Goal: Transaction & Acquisition: Book appointment/travel/reservation

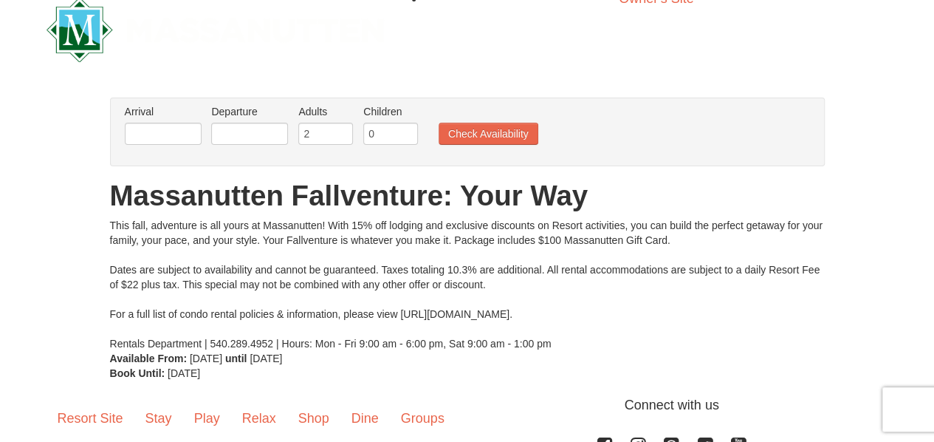
scroll to position [30, 0]
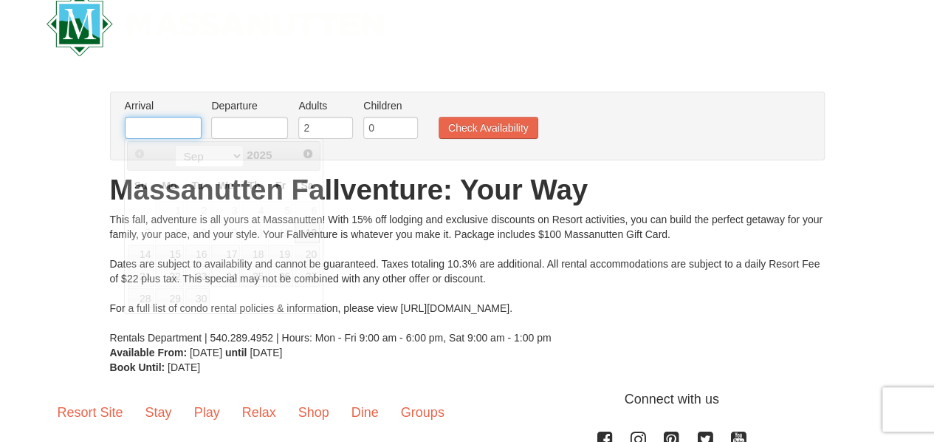
click at [171, 130] on input "text" at bounding box center [163, 128] width 77 height 22
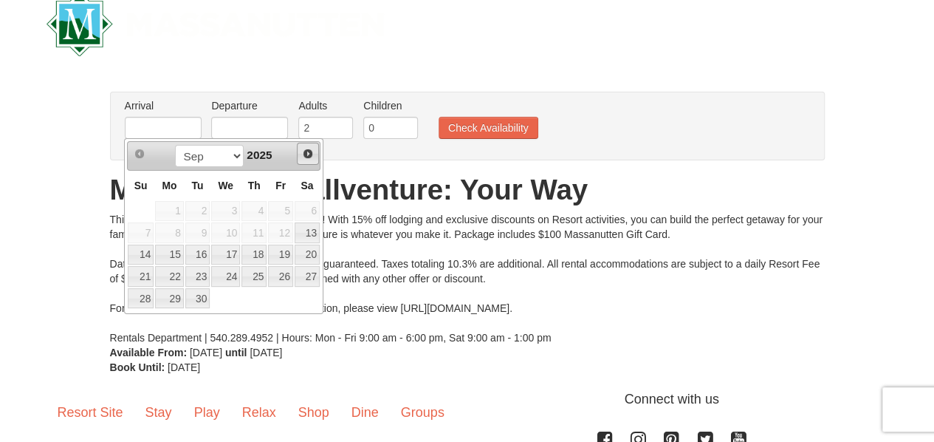
click at [309, 150] on span "Next" at bounding box center [308, 154] width 12 height 12
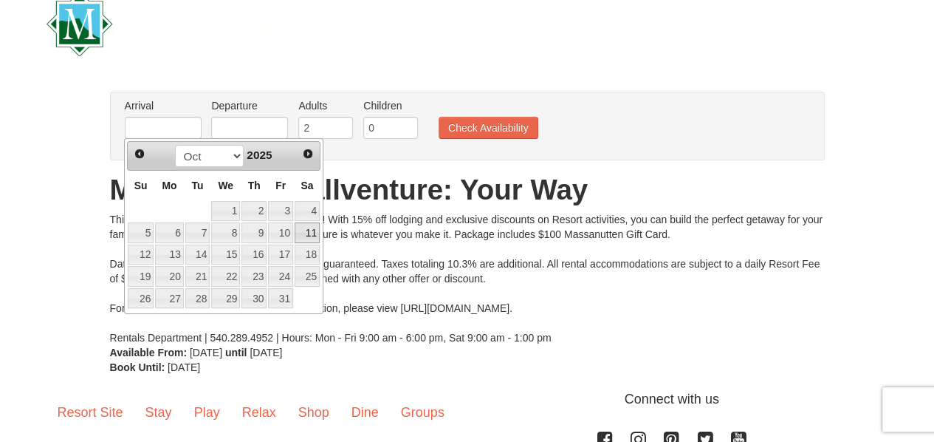
click at [307, 233] on link "11" at bounding box center [307, 232] width 25 height 21
type input "[DATE]"
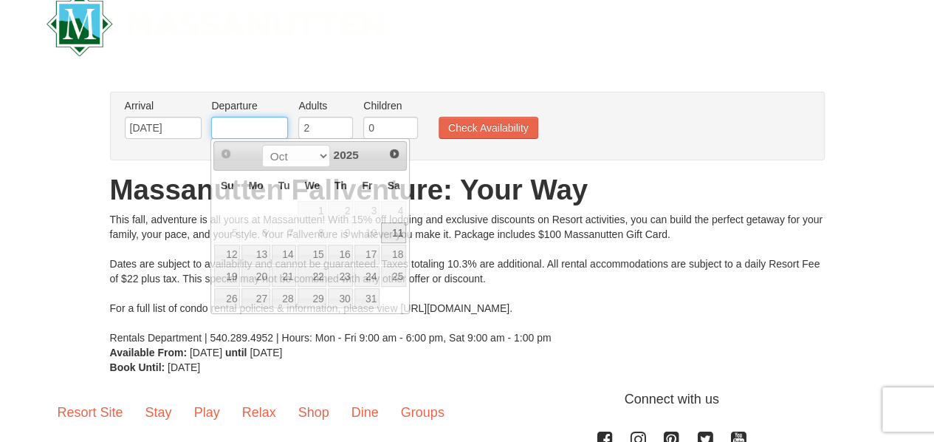
click at [263, 131] on input "text" at bounding box center [249, 128] width 77 height 22
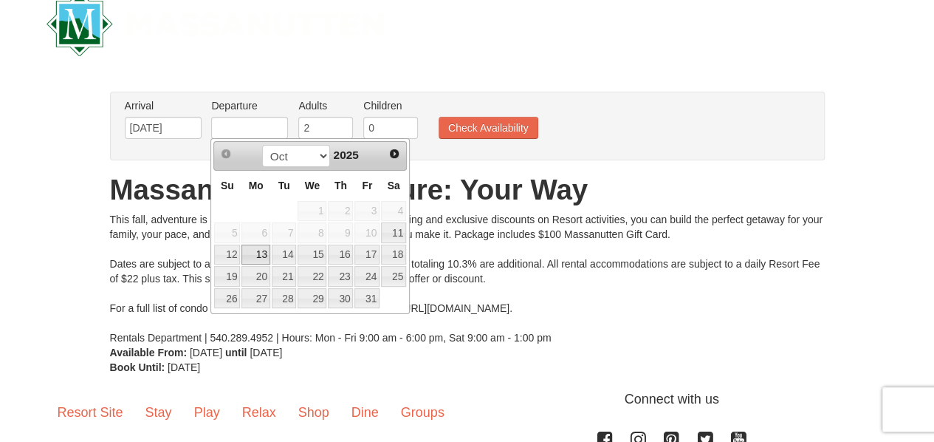
click at [257, 256] on link "13" at bounding box center [255, 254] width 28 height 21
type input "[DATE]"
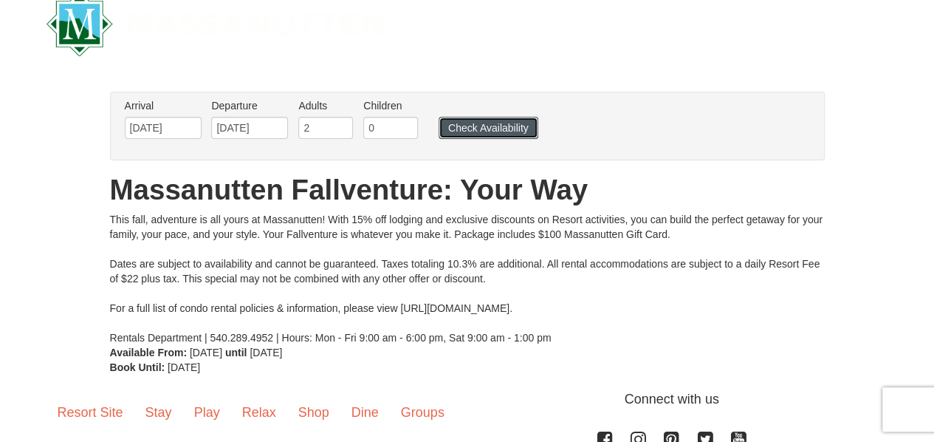
click at [476, 134] on button "Check Availability" at bounding box center [489, 128] width 100 height 22
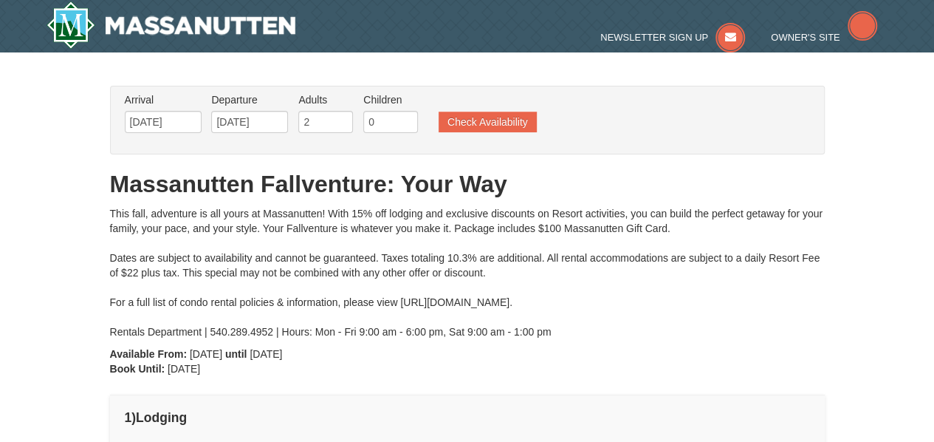
type input "[DATE]"
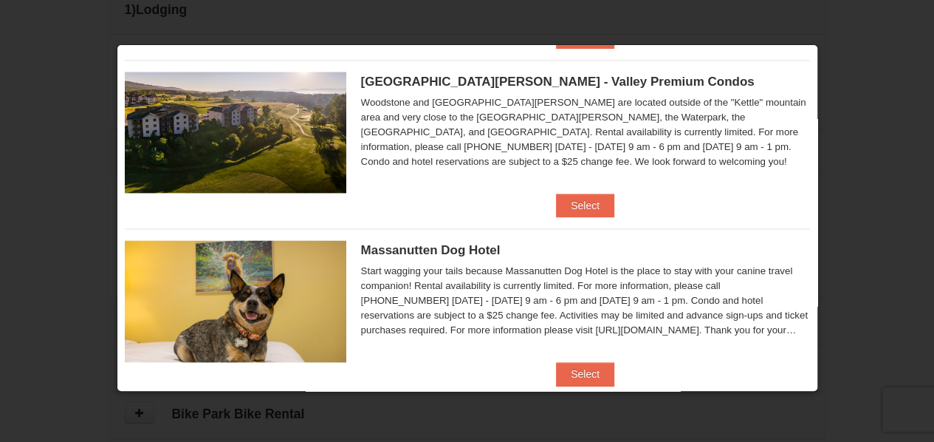
scroll to position [891, 0]
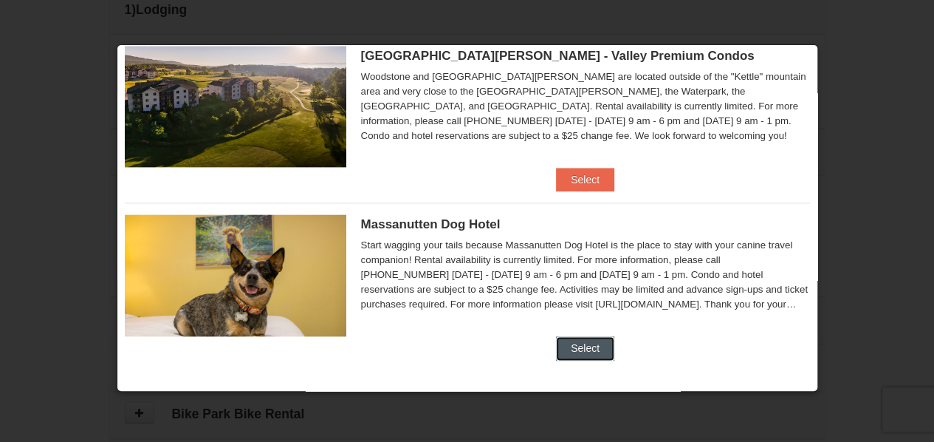
click at [579, 351] on button "Select" at bounding box center [585, 348] width 58 height 24
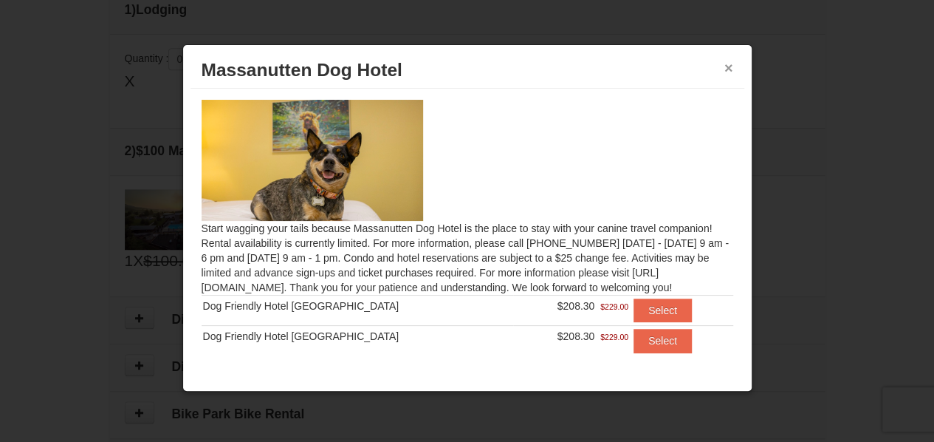
click at [730, 69] on button "×" at bounding box center [728, 68] width 9 height 15
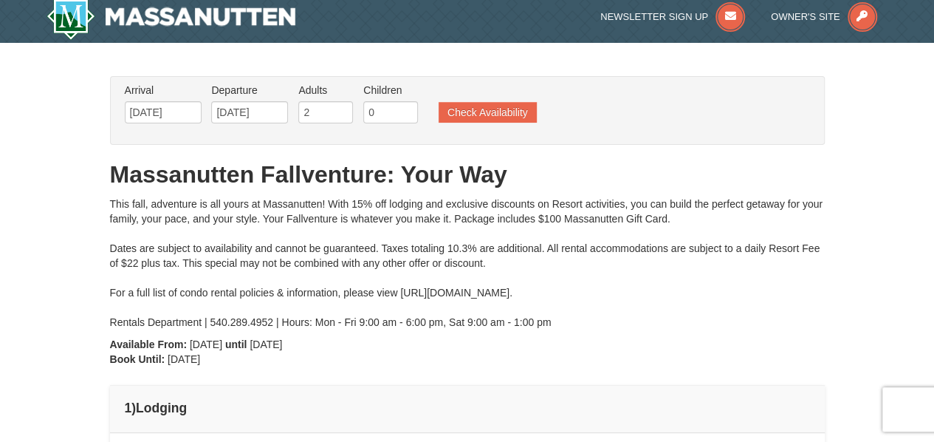
scroll to position [10, 0]
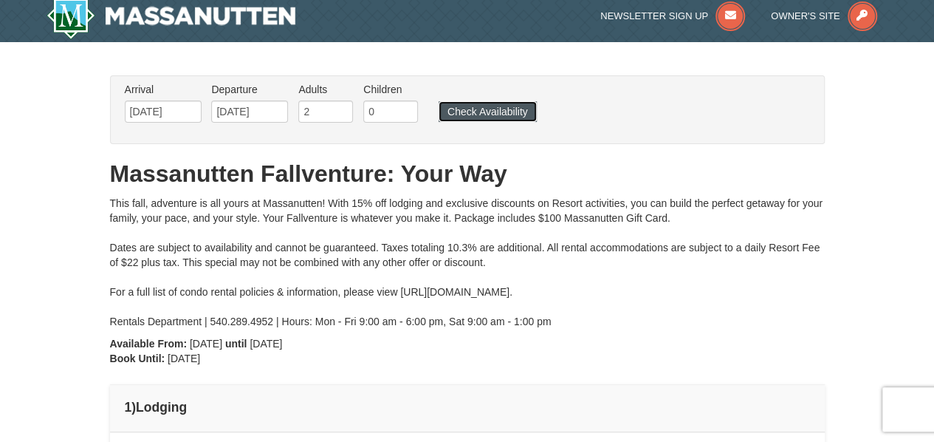
click at [501, 111] on button "Check Availability" at bounding box center [488, 111] width 98 height 21
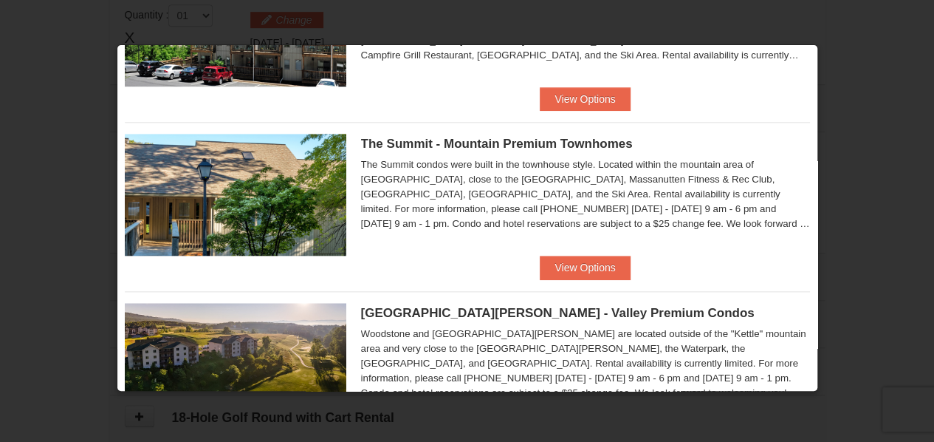
scroll to position [636, 0]
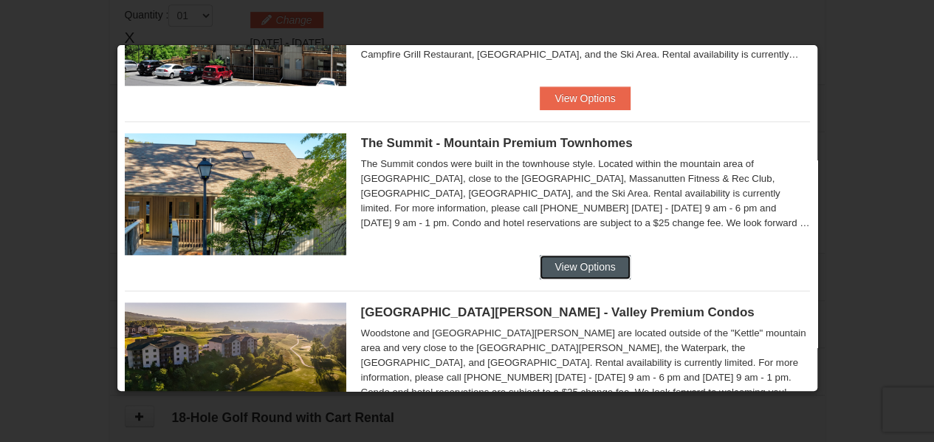
click at [610, 264] on button "View Options" at bounding box center [585, 267] width 90 height 24
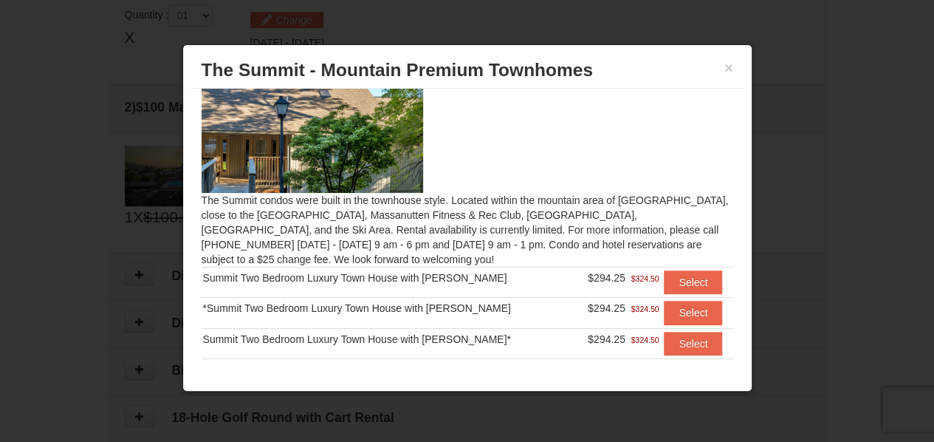
scroll to position [0, 0]
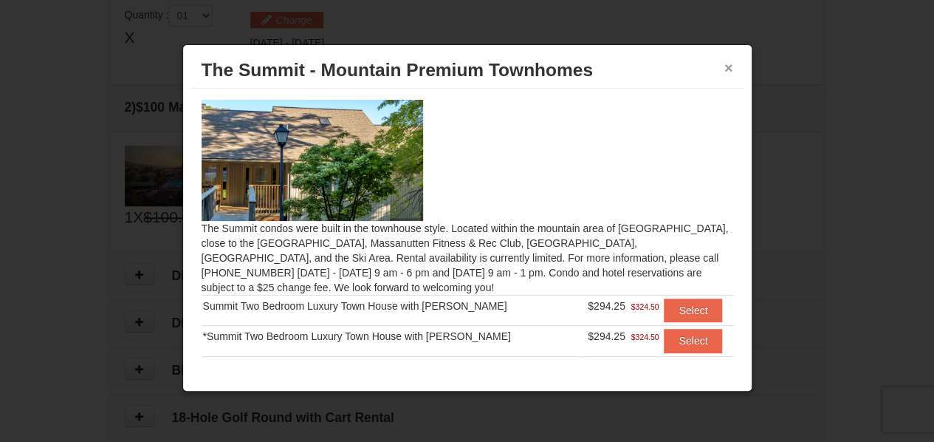
click at [731, 66] on button "×" at bounding box center [728, 68] width 9 height 15
